Goal: Information Seeking & Learning: Learn about a topic

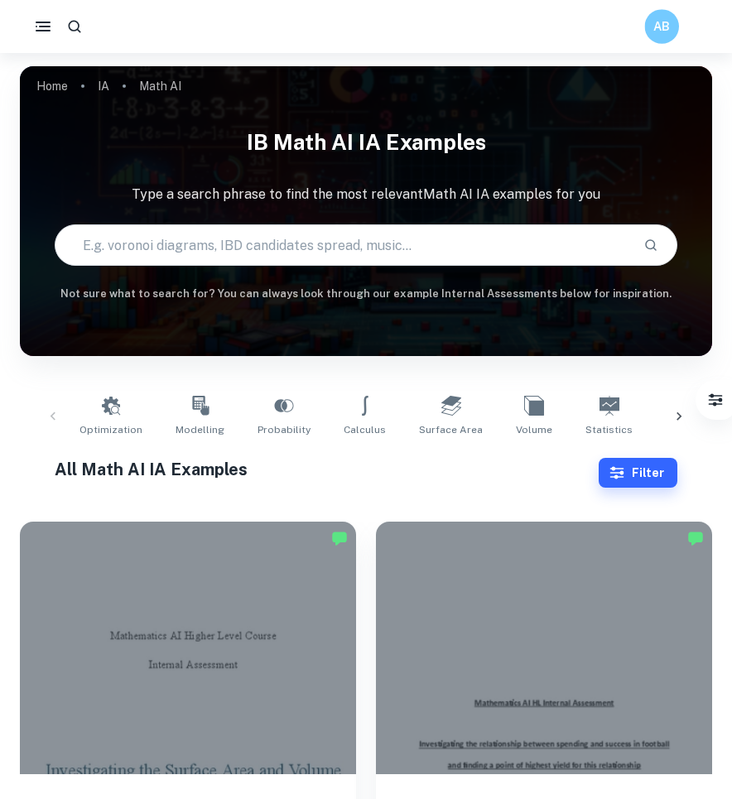
scroll to position [291, 0]
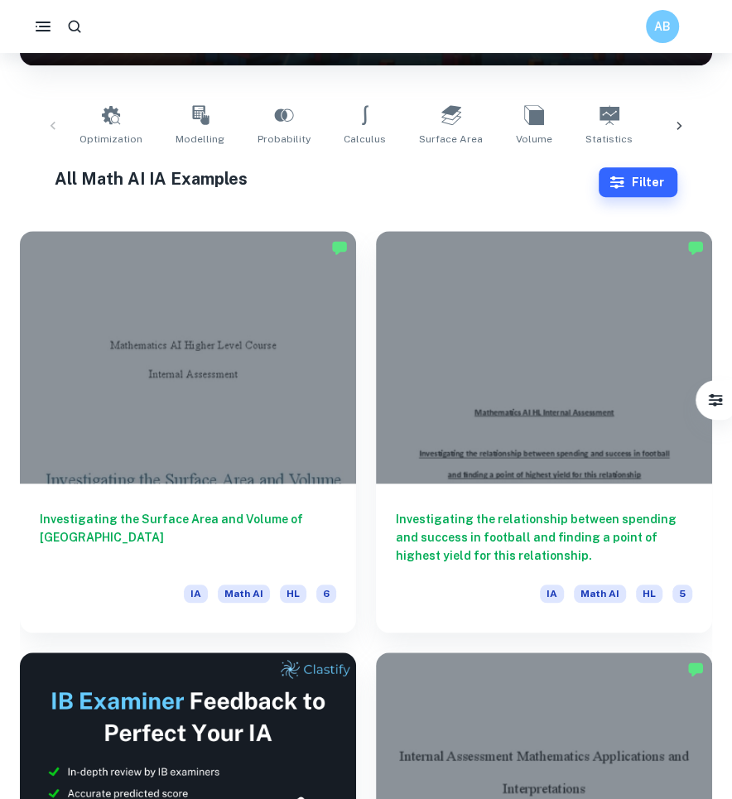
click at [637, 179] on button "Filter" at bounding box center [638, 182] width 79 height 30
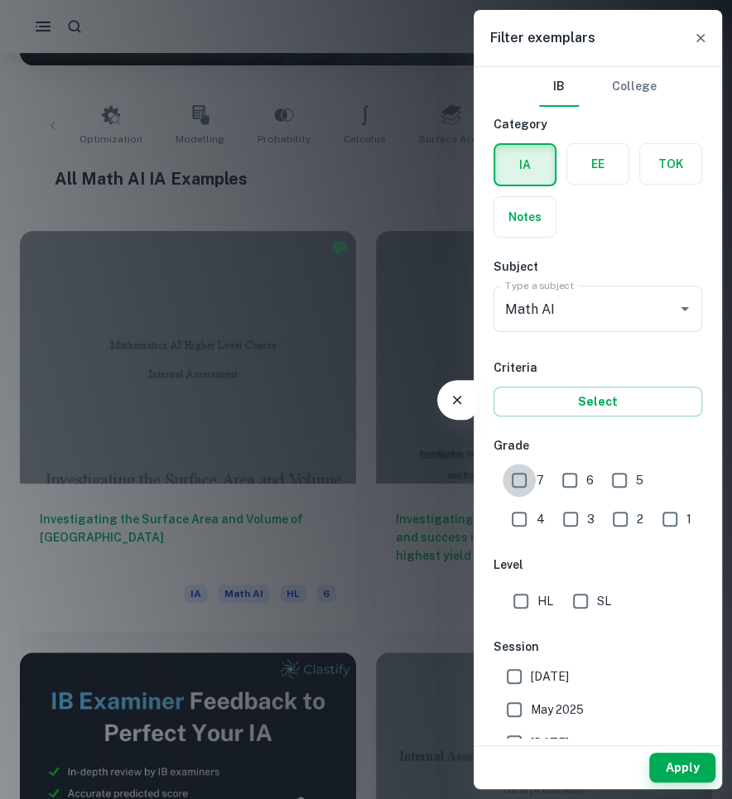
click at [526, 484] on input "7" at bounding box center [519, 480] width 33 height 33
checkbox input "true"
click at [688, 782] on button "Apply" at bounding box center [682, 768] width 66 height 30
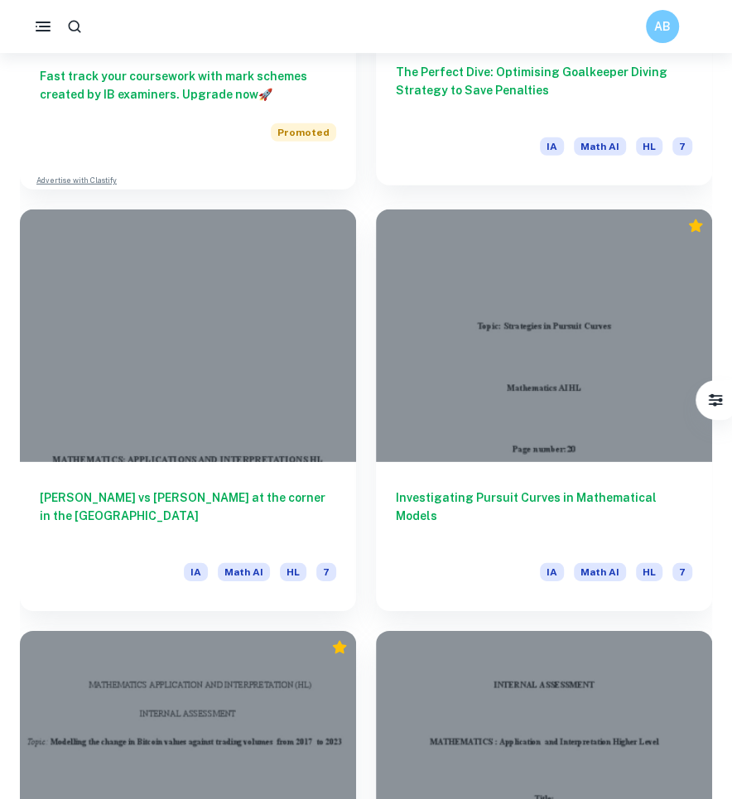
scroll to position [1998, 0]
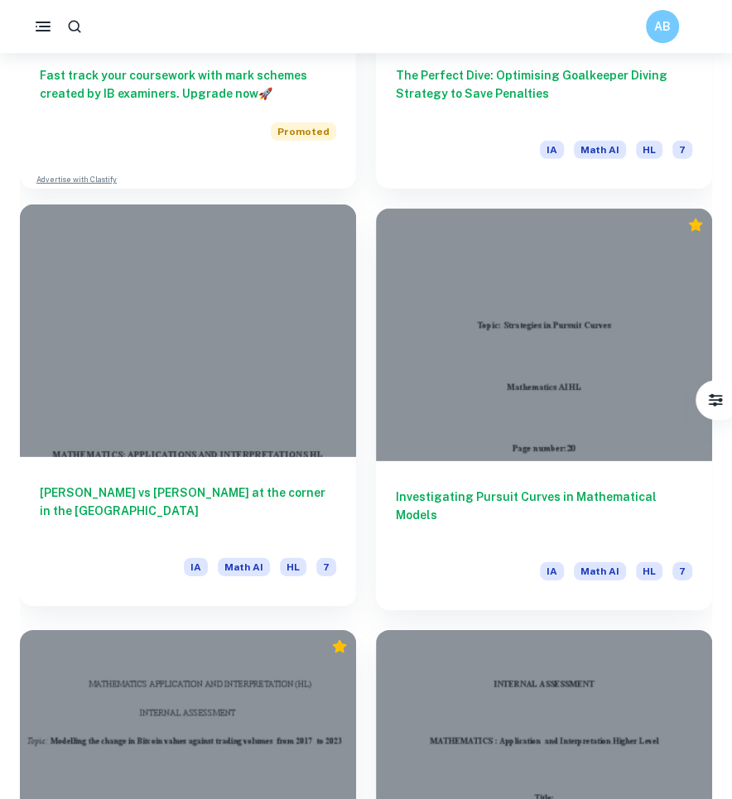
click at [161, 517] on h6 "[PERSON_NAME] vs [PERSON_NAME] at the corner in the [GEOGRAPHIC_DATA]" at bounding box center [188, 511] width 296 height 55
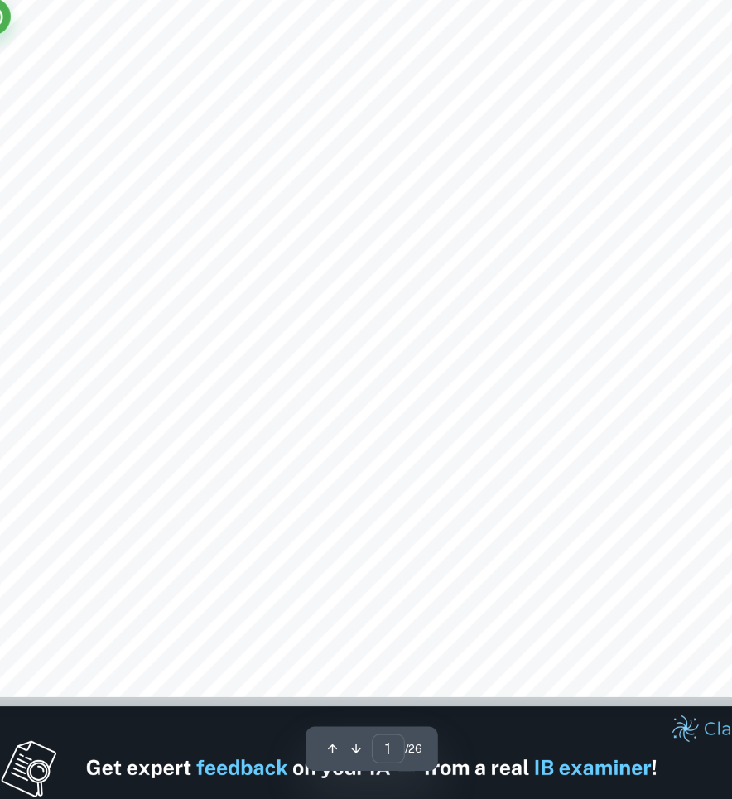
scroll to position [1077, 0]
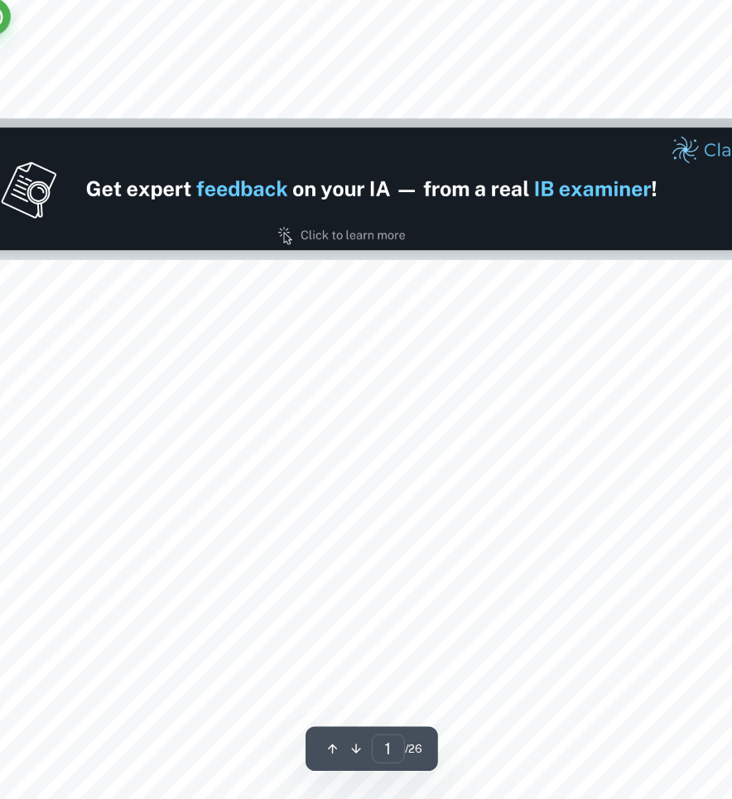
type input "2"
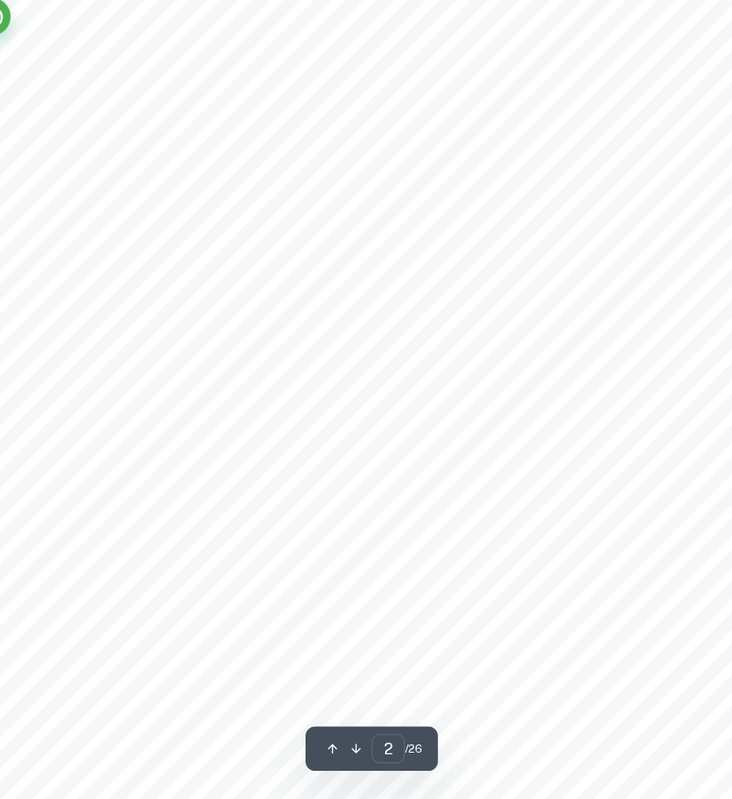
scroll to position [1379, 0]
